Goal: Check status: Check status

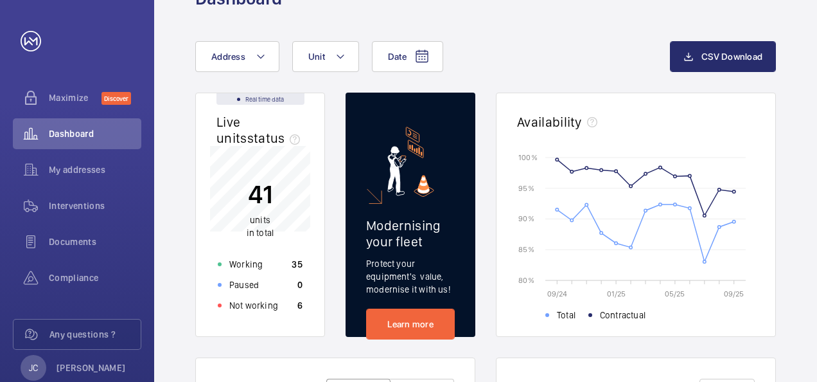
scroll to position [64, 0]
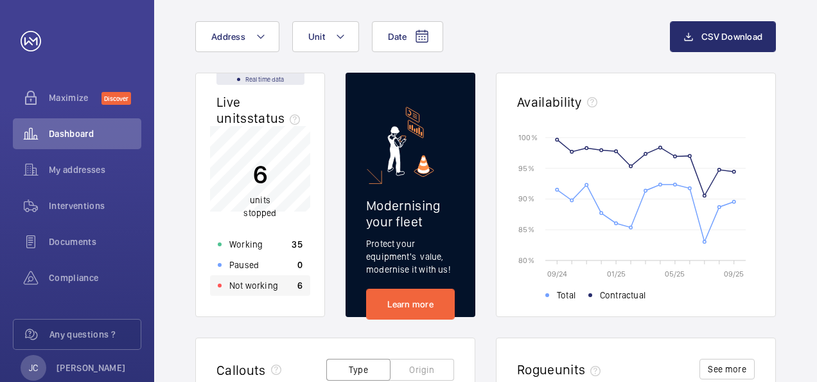
click at [238, 289] on p "Not working" at bounding box center [253, 285] width 49 height 13
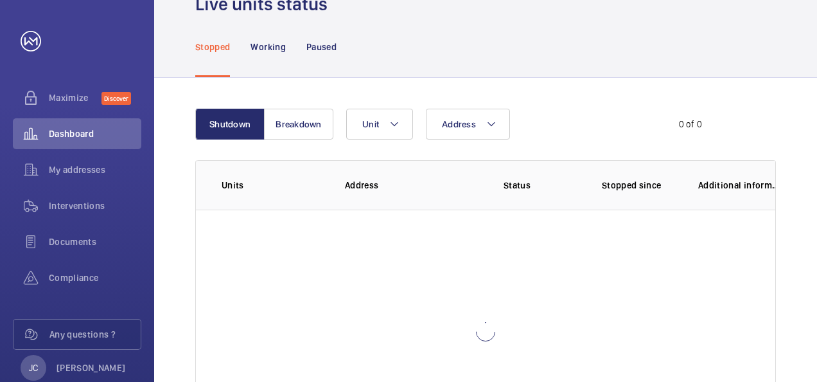
scroll to position [90, 0]
